Goal: Information Seeking & Learning: Check status

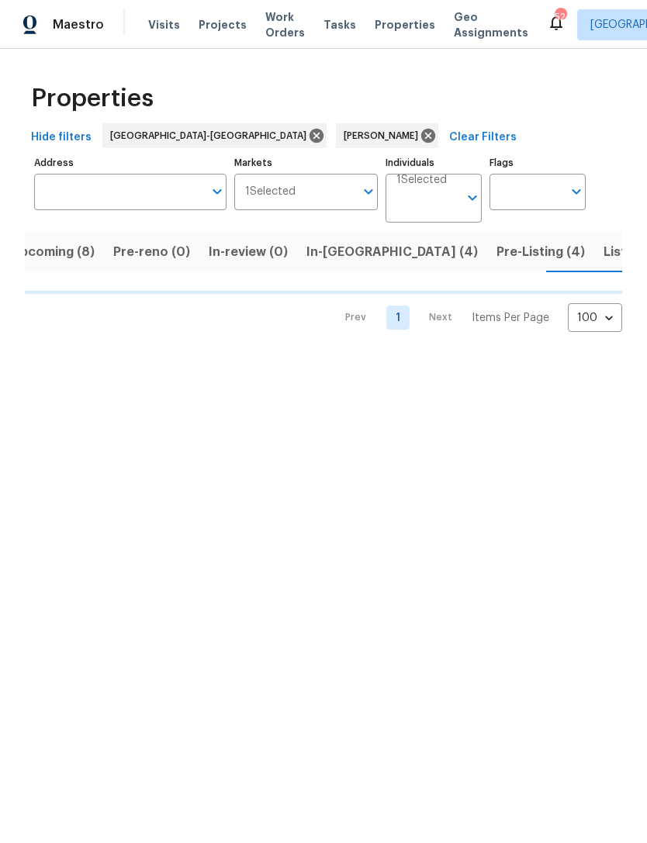
scroll to position [0, 24]
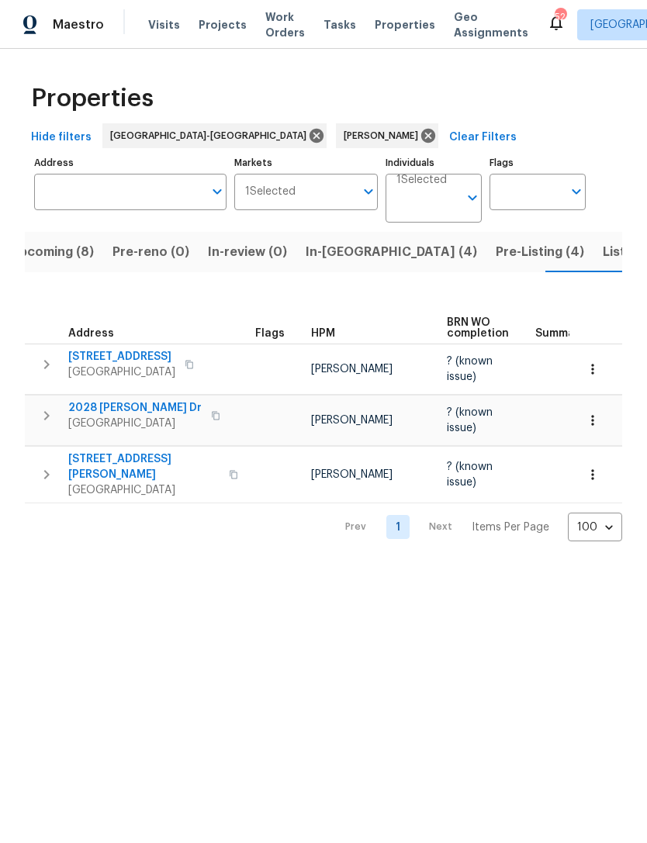
click at [603, 255] on span "Listed (8)" at bounding box center [632, 252] width 59 height 22
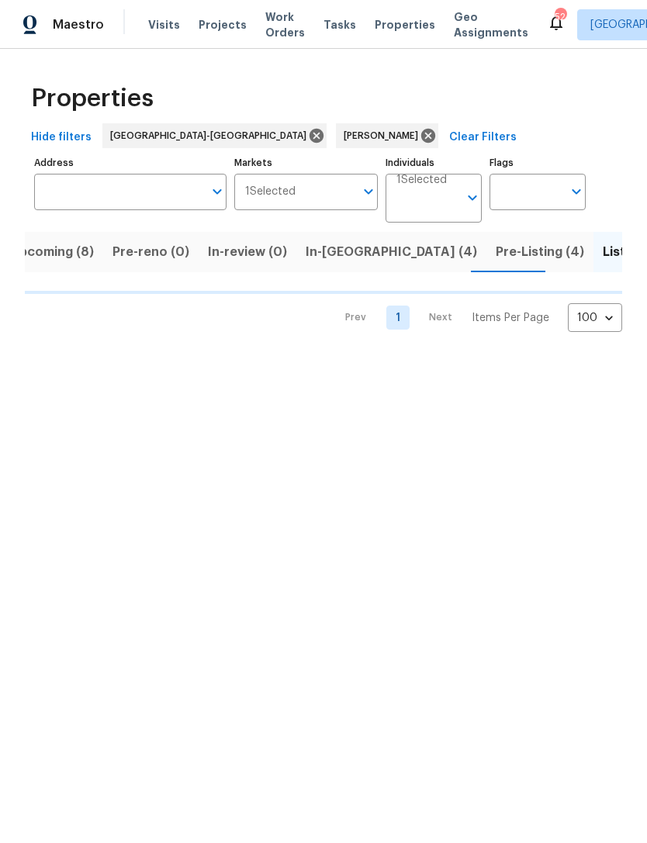
click at [496, 256] on span "Pre-Listing (4)" at bounding box center [540, 252] width 88 height 22
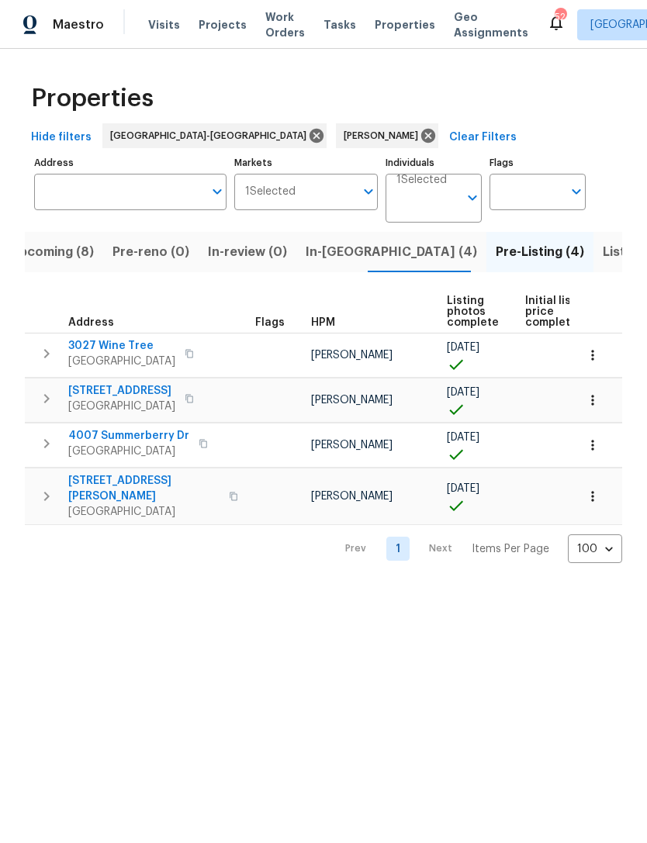
click at [73, 256] on span "Upcoming (8)" at bounding box center [52, 252] width 84 height 22
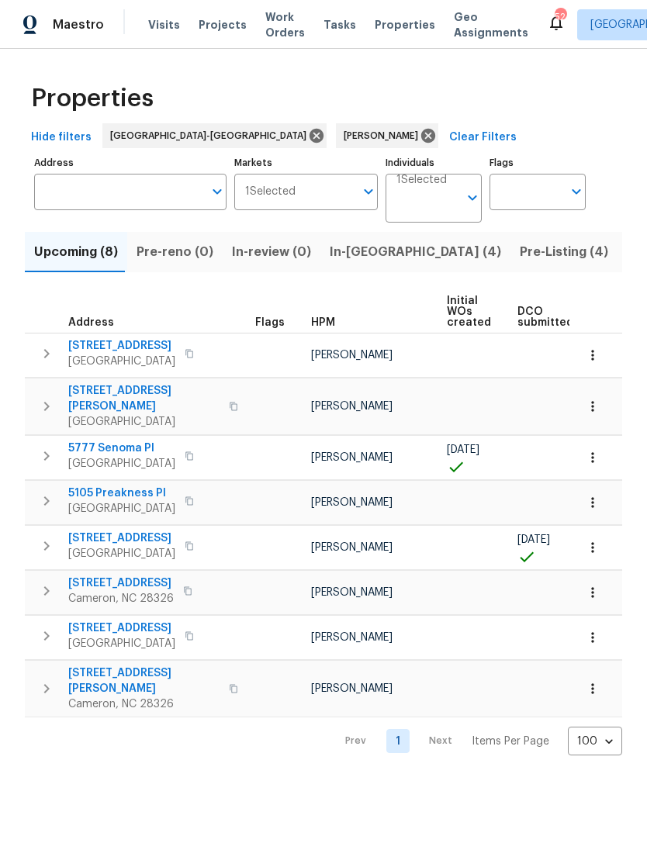
click at [520, 251] on span "Pre-Listing (4)" at bounding box center [564, 252] width 88 height 22
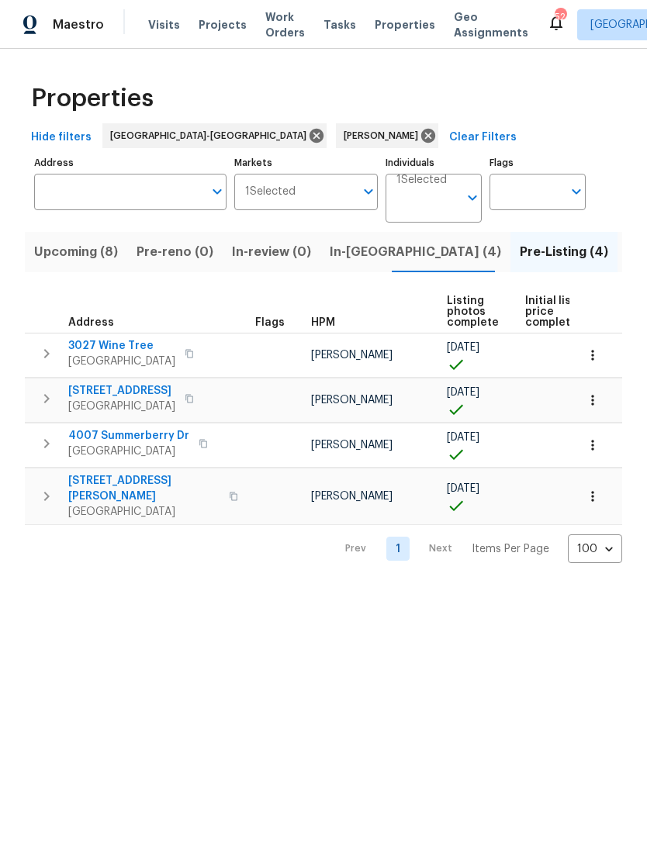
click at [87, 253] on span "Upcoming (8)" at bounding box center [76, 252] width 84 height 22
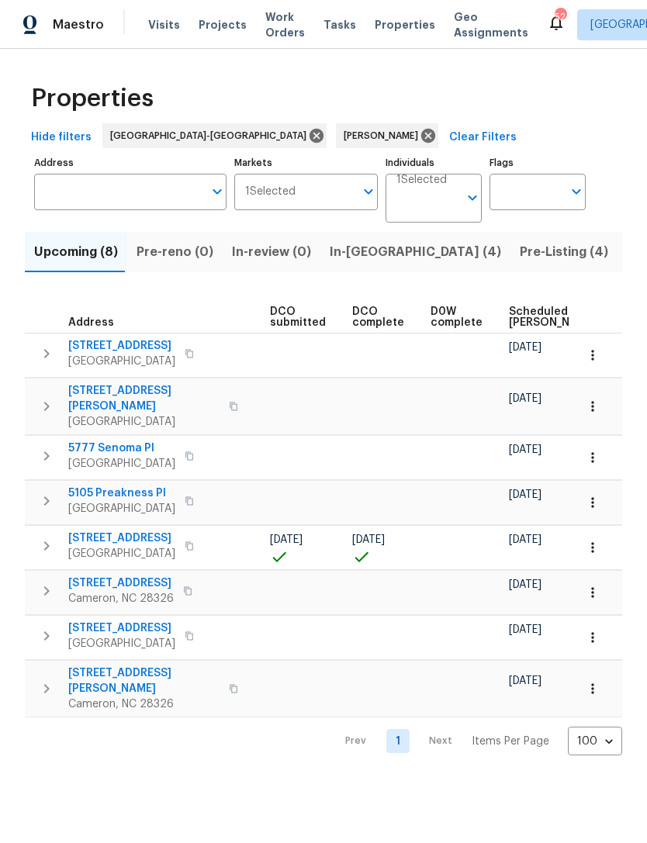
scroll to position [0, 248]
click at [534, 312] on span "Scheduled [PERSON_NAME]" at bounding box center [552, 317] width 88 height 22
